Goal: Navigation & Orientation: Understand site structure

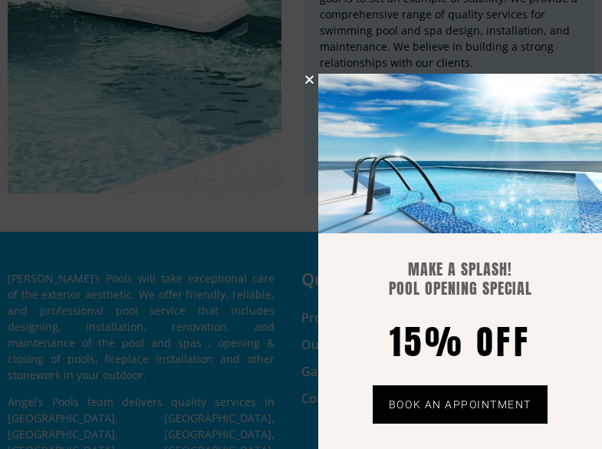
scroll to position [3378, 0]
